Goal: Register for event/course

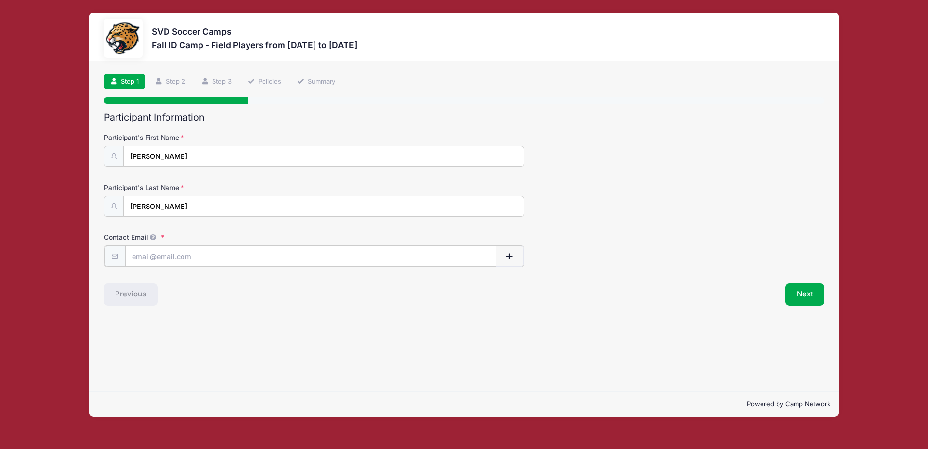
click at [223, 260] on input "Contact Email" at bounding box center [310, 256] width 371 height 21
type input "[EMAIL_ADDRESS][DOMAIN_NAME]"
click at [803, 293] on button "Next" at bounding box center [805, 293] width 39 height 22
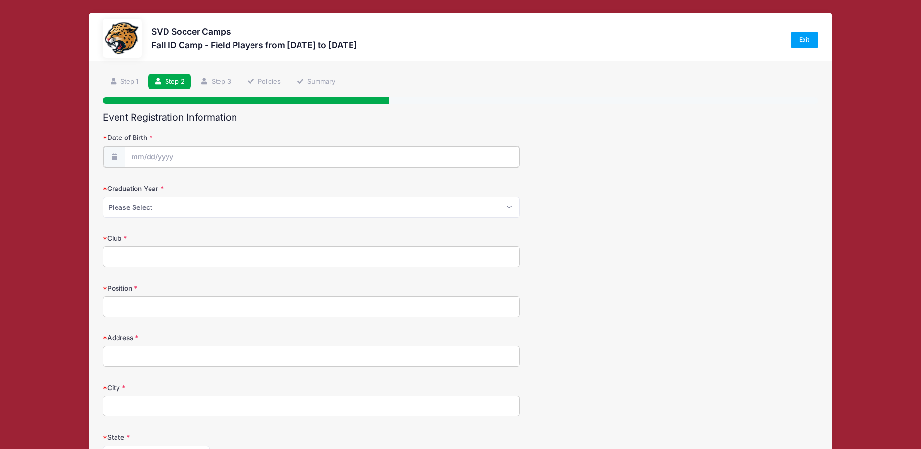
click at [181, 149] on input "Date of Birth" at bounding box center [322, 156] width 395 height 21
click at [220, 189] on input "2025" at bounding box center [216, 182] width 32 height 15
type input "2008"
click at [169, 180] on select "January February March April May June July August September October November De…" at bounding box center [175, 182] width 43 height 13
select select "0"
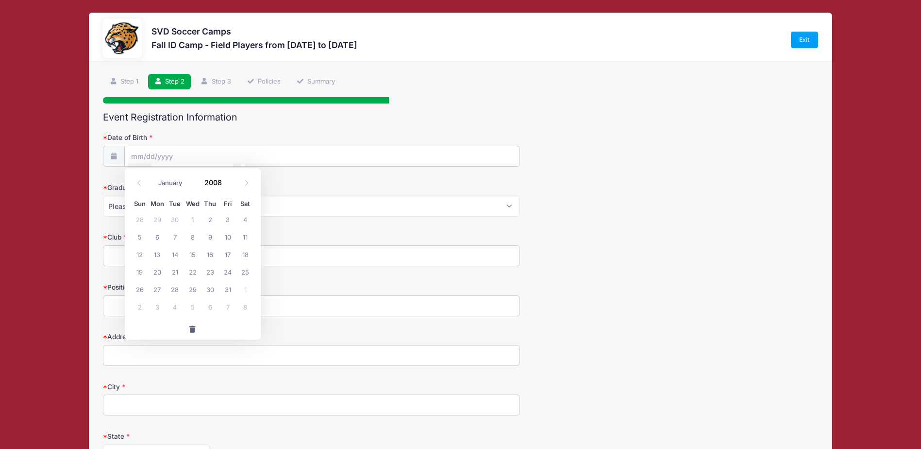
click at [154, 176] on select "January February March April May June July August September October November De…" at bounding box center [175, 182] width 43 height 13
click at [214, 270] on span "24" at bounding box center [209, 271] width 17 height 17
type input "[DATE]"
click at [228, 204] on select "Please Select 2024 2025 2026 2027 2028 2029" at bounding box center [311, 206] width 417 height 21
select select "2026"
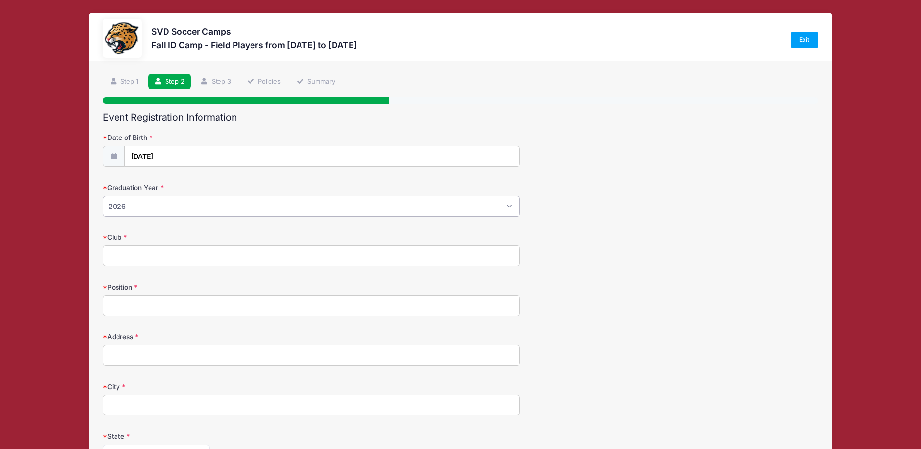
click at [103, 196] on select "Please Select 2024 2025 2026 2027 2028 2029" at bounding box center [311, 206] width 417 height 21
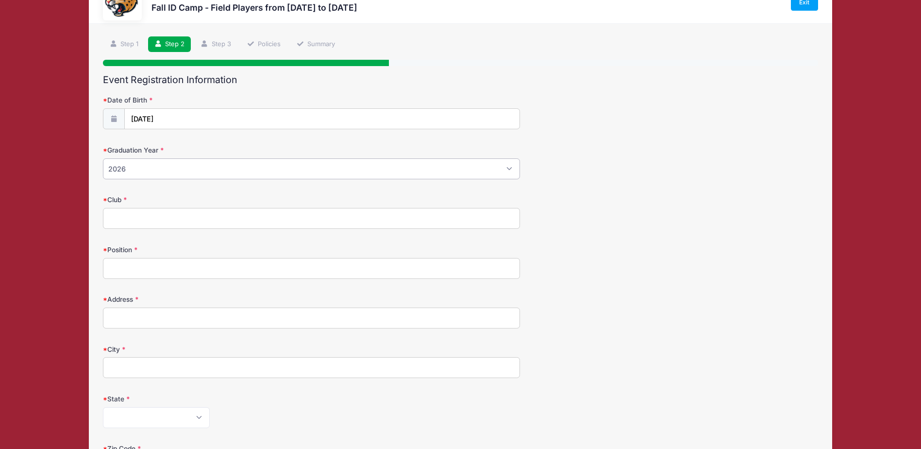
scroll to position [49, 0]
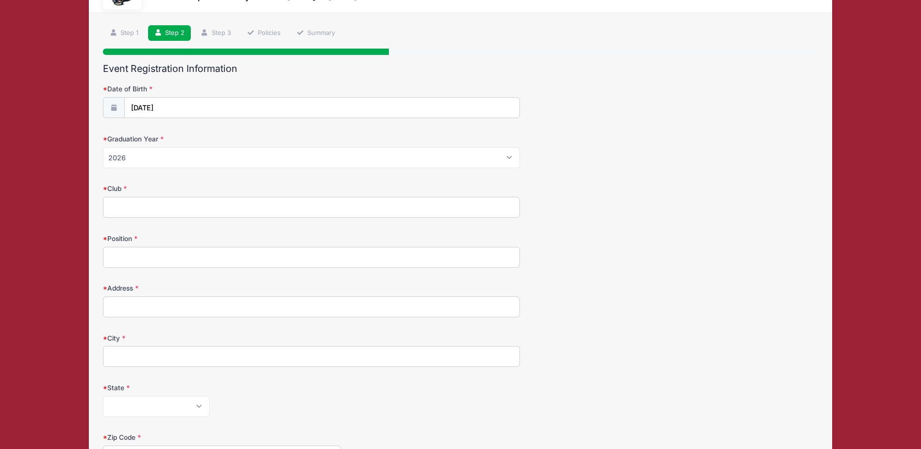
click at [154, 210] on input "Club" at bounding box center [311, 207] width 417 height 21
type input "[PERSON_NAME] MLS Next"
click at [249, 231] on form "Date of Birth [DATE] Graduation Year Please Select 2024 2025 2026 2027 2028 202…" at bounding box center [460, 366] width 715 height 565
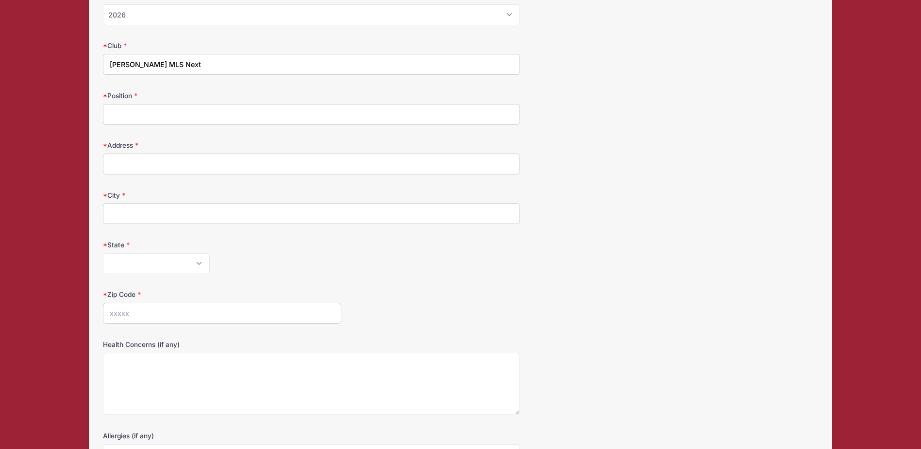
scroll to position [194, 0]
click at [152, 116] on input "Position" at bounding box center [311, 111] width 417 height 21
type input "Midfield"
click at [149, 165] on input "Address" at bounding box center [311, 161] width 417 height 21
type input "[STREET_ADDRESS]"
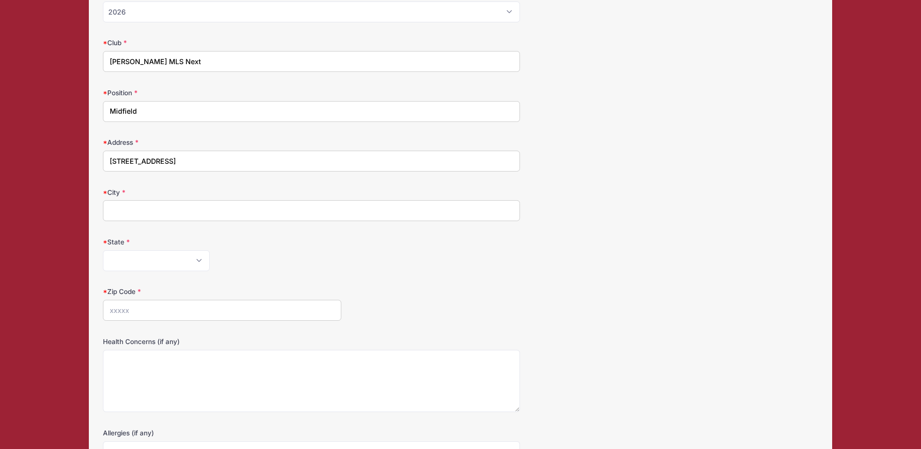
type input "40245"
select select "KY"
type input "40229"
drag, startPoint x: 271, startPoint y: 157, endPoint x: 79, endPoint y: 147, distance: 192.1
click at [80, 147] on div "SVD Soccer Camps Fall ID Camp - Field Players from [DATE] to [DATE] Exit Step 2…" at bounding box center [461, 199] width 892 height 787
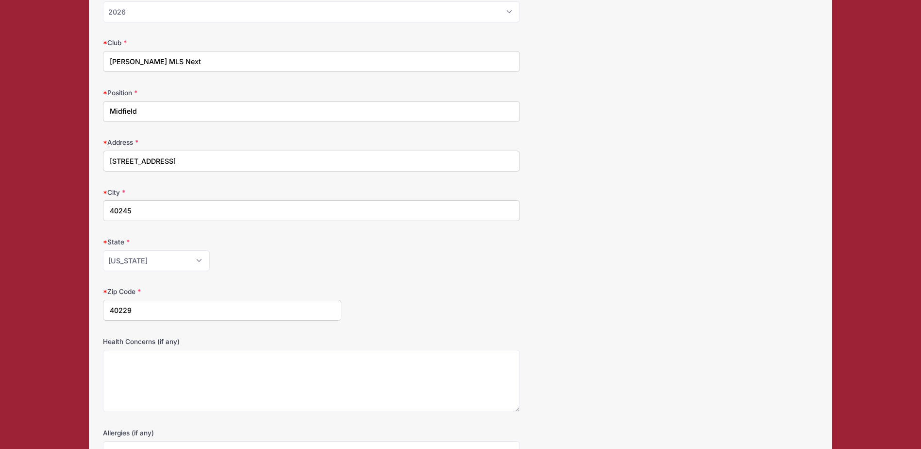
click at [171, 165] on input "[STREET_ADDRESS]" at bounding box center [311, 161] width 417 height 21
drag, startPoint x: 168, startPoint y: 161, endPoint x: 359, endPoint y: 162, distance: 191.8
click at [359, 162] on input "[STREET_ADDRESS]" at bounding box center [311, 161] width 417 height 21
type input "[STREET_ADDRESS]"
type input "[GEOGRAPHIC_DATA]"
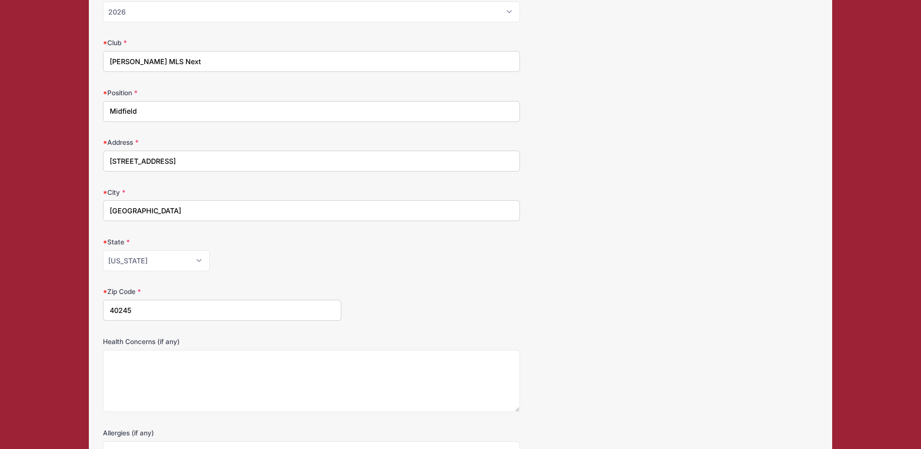
type input "40245"
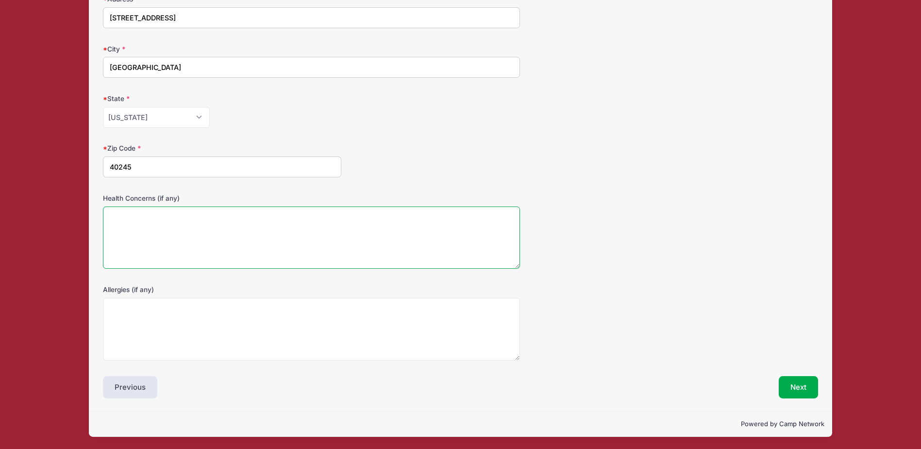
scroll to position [338, 0]
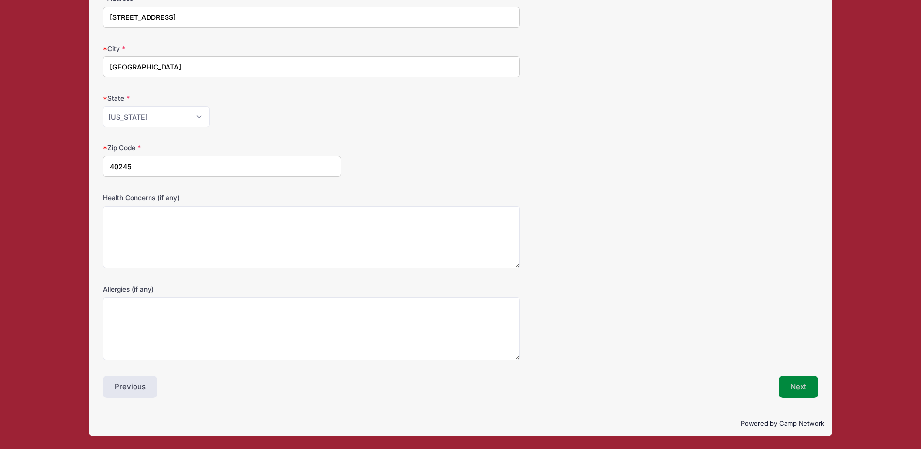
click at [793, 389] on button "Next" at bounding box center [798, 386] width 39 height 22
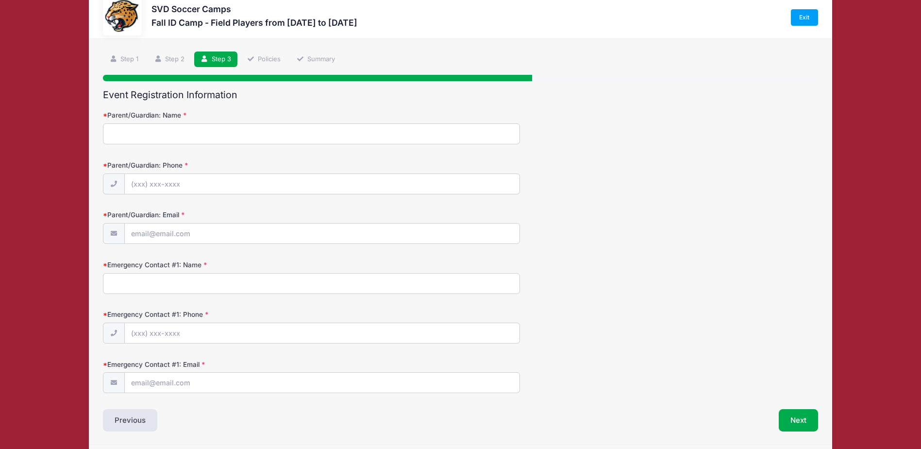
scroll to position [0, 0]
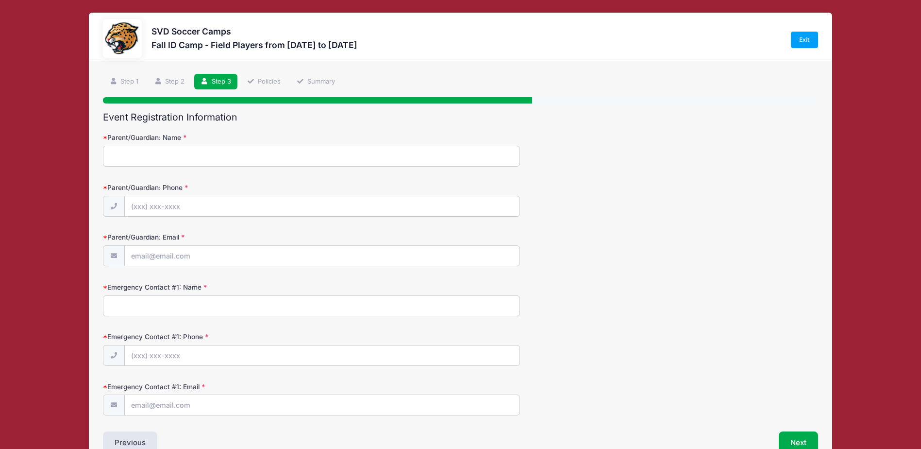
click at [164, 147] on input "Parent/Guardian: Name" at bounding box center [311, 156] width 417 height 21
type input "Resul [PERSON_NAME]"
type input "[PHONE_NUMBER]"
type input "[EMAIL_ADDRESS][DOMAIN_NAME]"
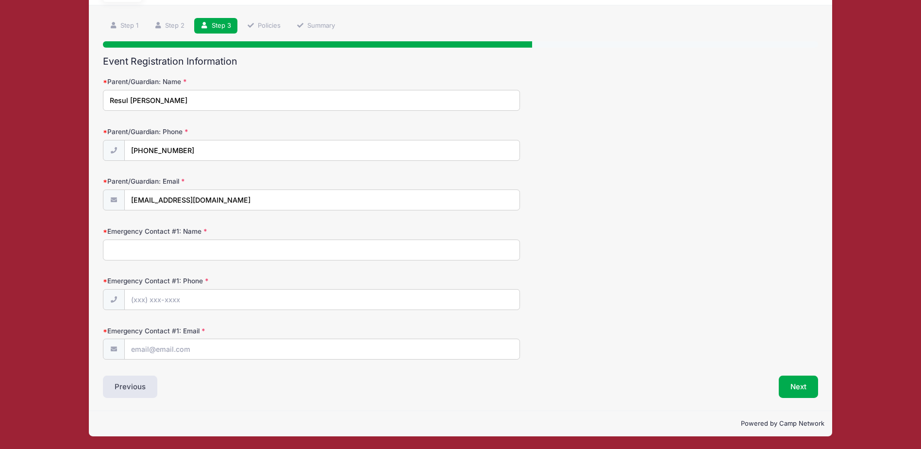
scroll to position [56, 0]
click at [173, 256] on input "Emergency Contact #1: Name" at bounding box center [311, 249] width 417 height 21
type input "[PERSON_NAME]"
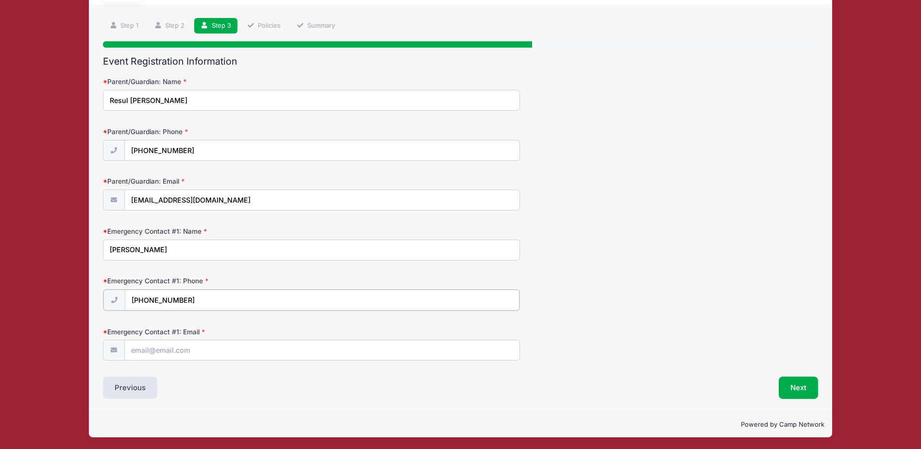
type input "[PHONE_NUMBER]"
type input "[EMAIL_ADDRESS][DOMAIN_NAME]"
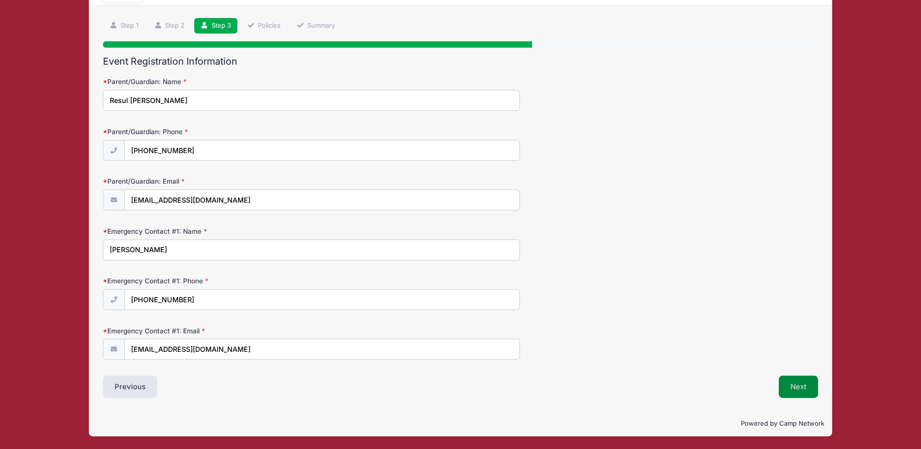
click at [801, 393] on button "Next" at bounding box center [798, 386] width 39 height 22
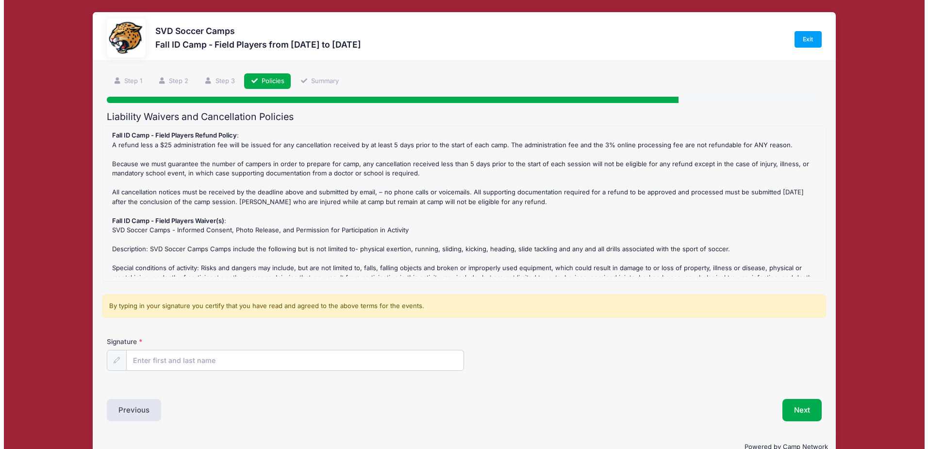
scroll to position [0, 0]
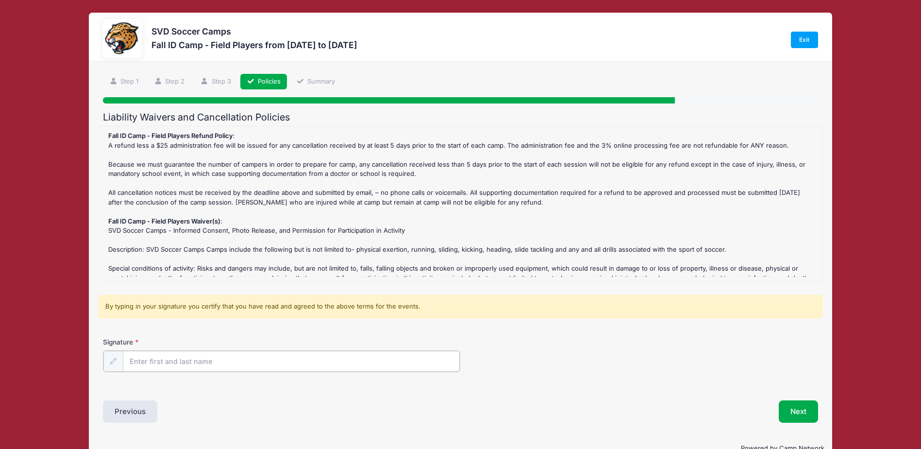
click at [241, 358] on input "Signature" at bounding box center [291, 361] width 337 height 21
type input "Resul [PERSON_NAME]"
click at [797, 413] on button "Next" at bounding box center [798, 410] width 39 height 22
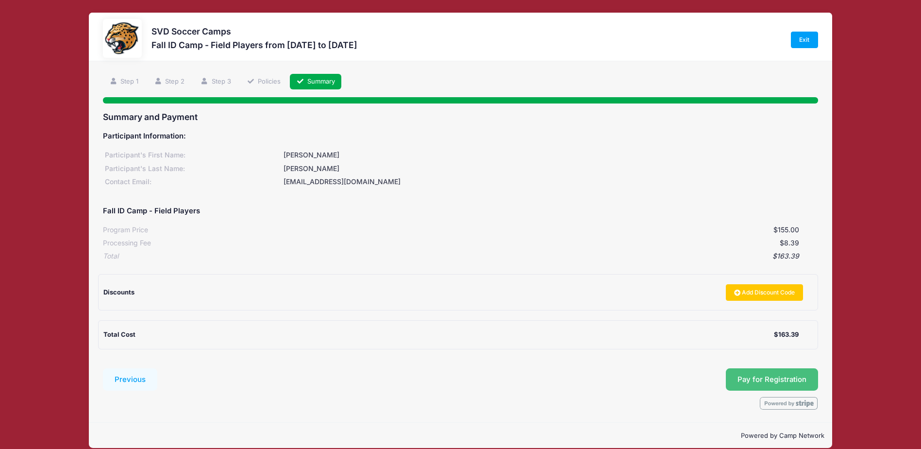
click at [774, 377] on button "Pay for Registration" at bounding box center [772, 379] width 92 height 22
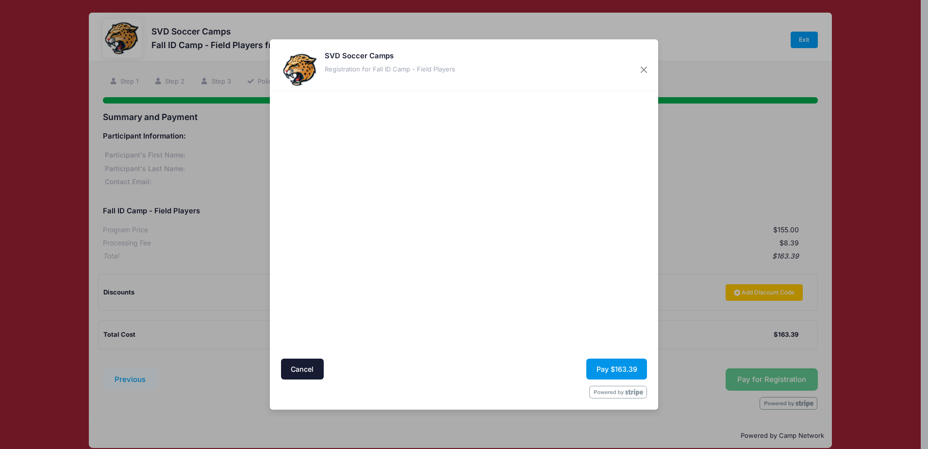
click at [621, 367] on button "Pay $163.39" at bounding box center [617, 368] width 61 height 21
